Goal: Share content

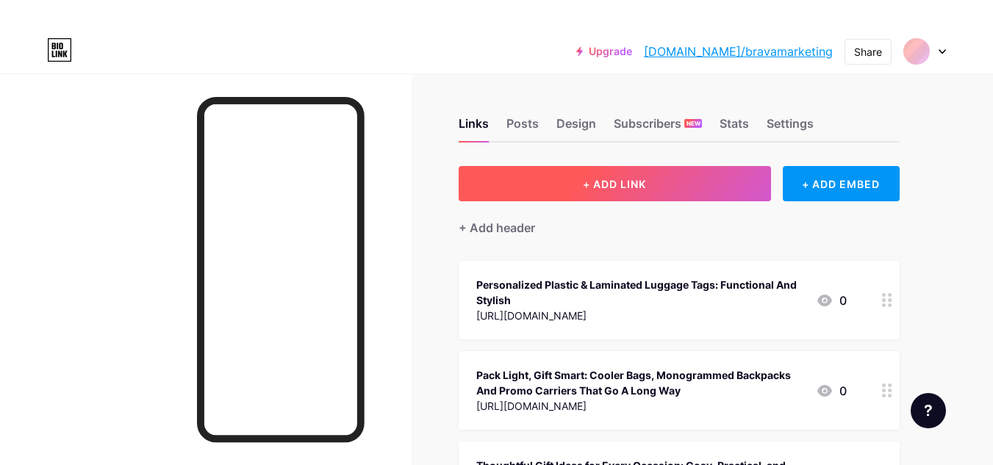
click at [624, 168] on button "+ ADD LINK" at bounding box center [615, 183] width 312 height 35
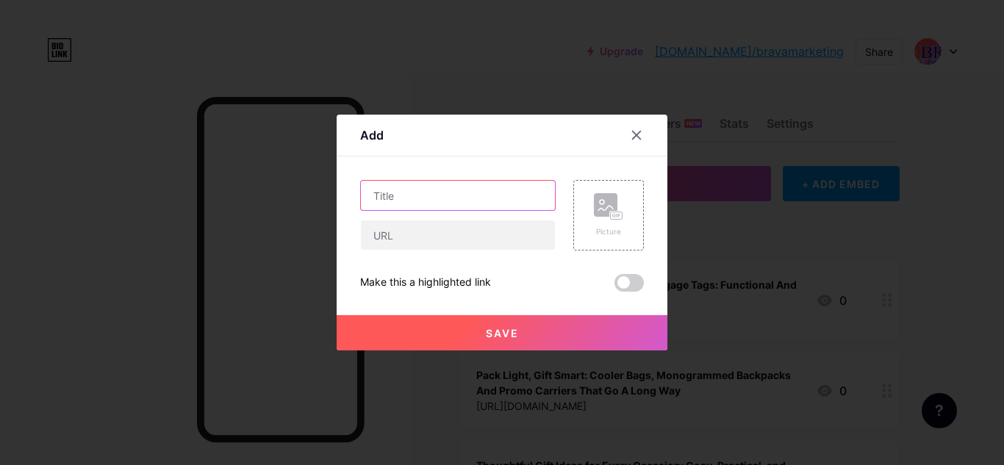
click at [415, 201] on input "text" at bounding box center [458, 195] width 194 height 29
paste input "Building Company culture through impactful branded promotional products"
type input "Building Company culture through impactful branded promotional products"
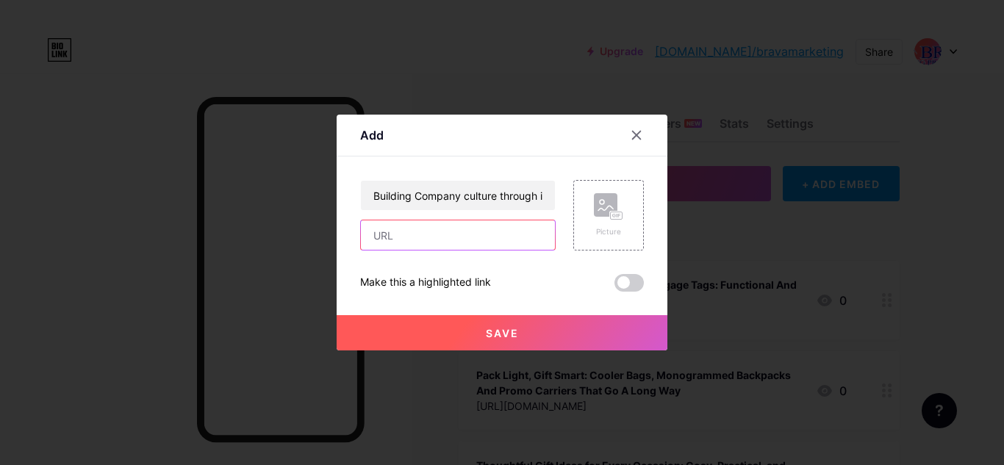
click at [456, 222] on input "text" at bounding box center [458, 235] width 194 height 29
paste input "[URL][DOMAIN_NAME]"
type input "[URL][DOMAIN_NAME]"
click at [629, 283] on span at bounding box center [628, 283] width 29 height 18
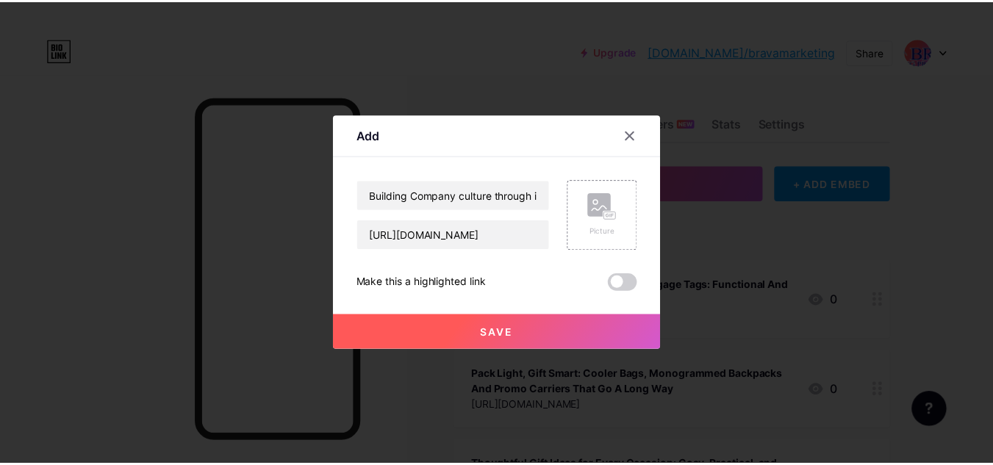
scroll to position [0, 0]
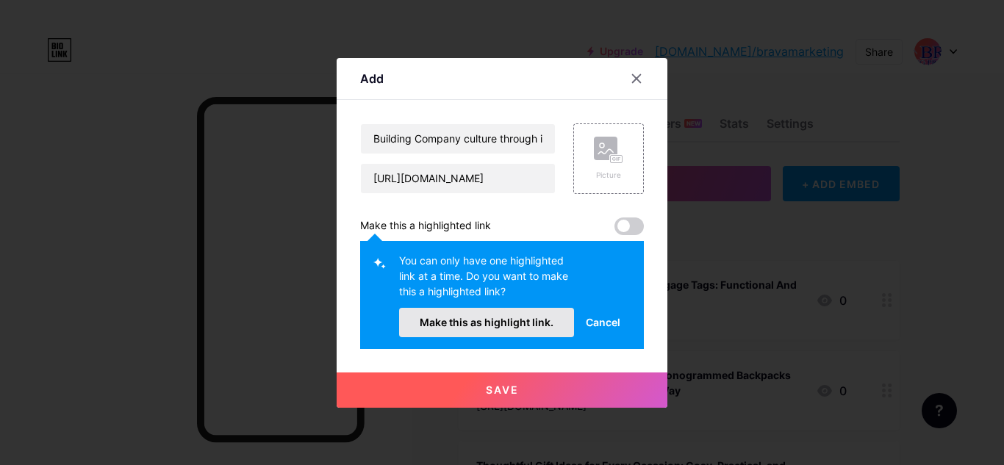
click at [505, 325] on span "Make this as highlight link." at bounding box center [487, 322] width 134 height 12
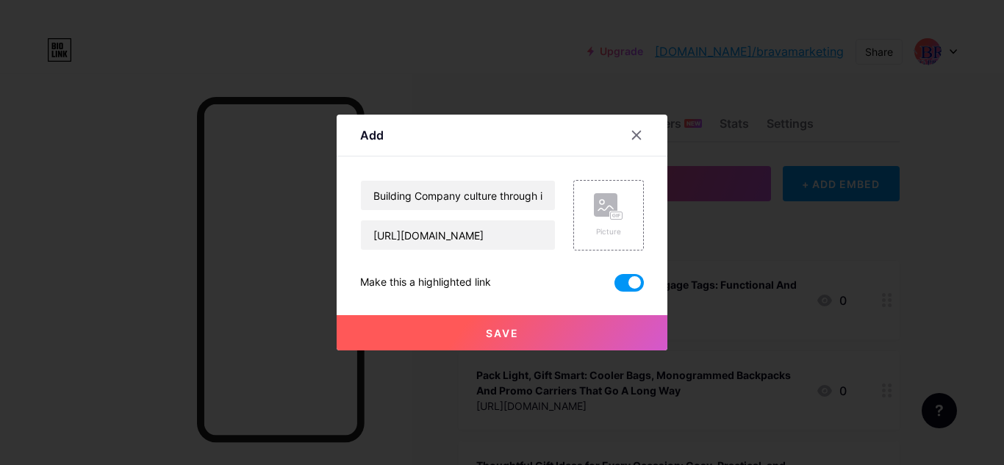
click at [523, 330] on button "Save" at bounding box center [502, 332] width 331 height 35
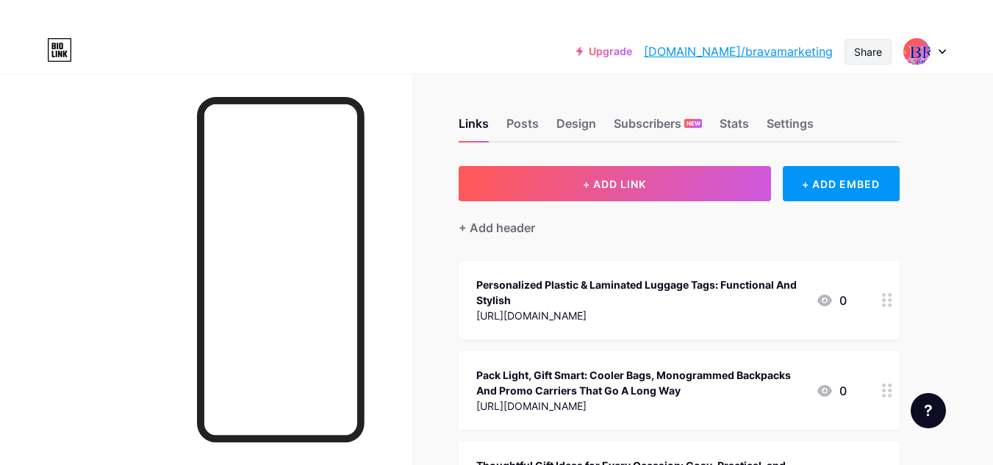
click at [872, 51] on div "Share" at bounding box center [868, 51] width 28 height 15
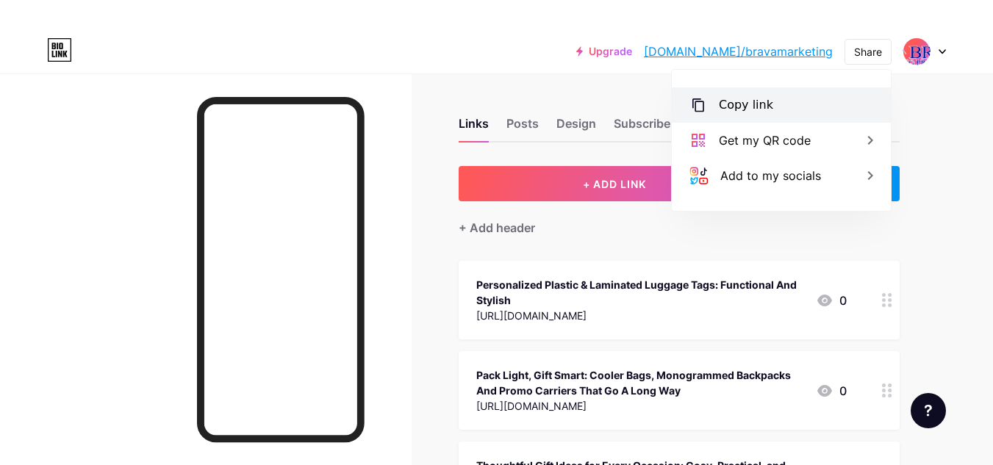
click at [744, 107] on div "Copy link" at bounding box center [746, 105] width 54 height 18
